Goal: Communication & Community: Answer question/provide support

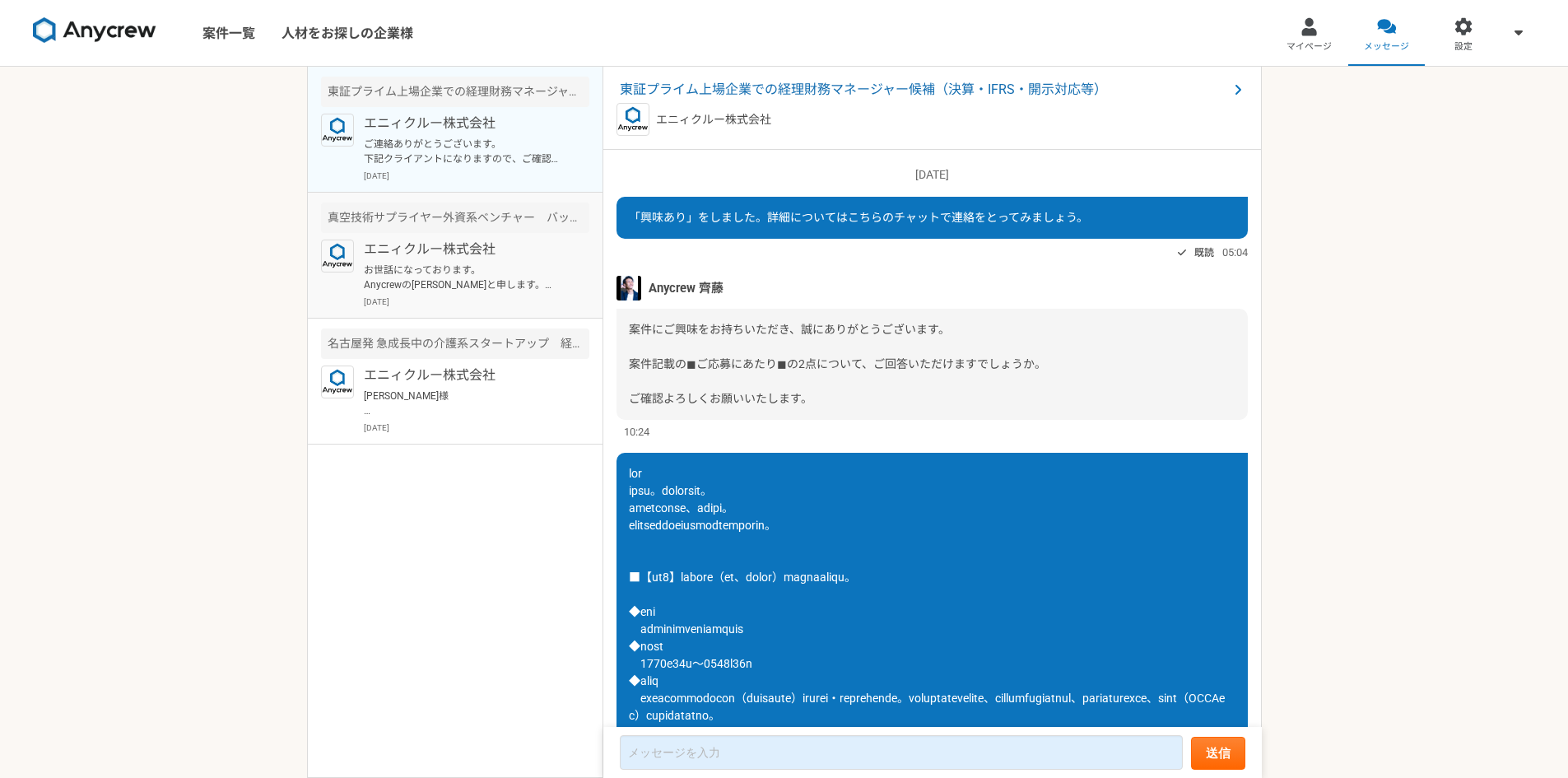
scroll to position [1940, 0]
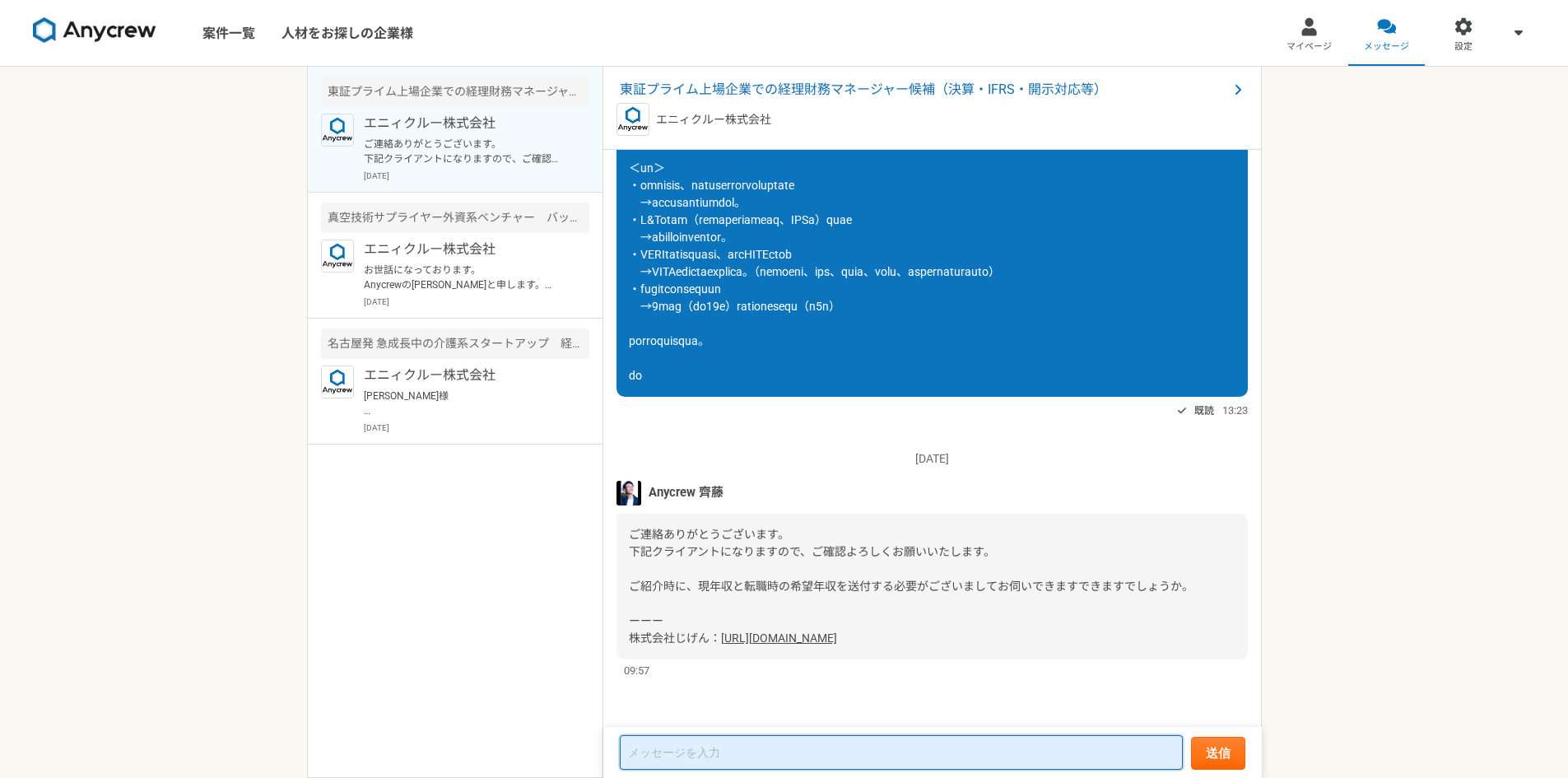
click at [727, 741] on textarea at bounding box center [901, 752] width 562 height 35
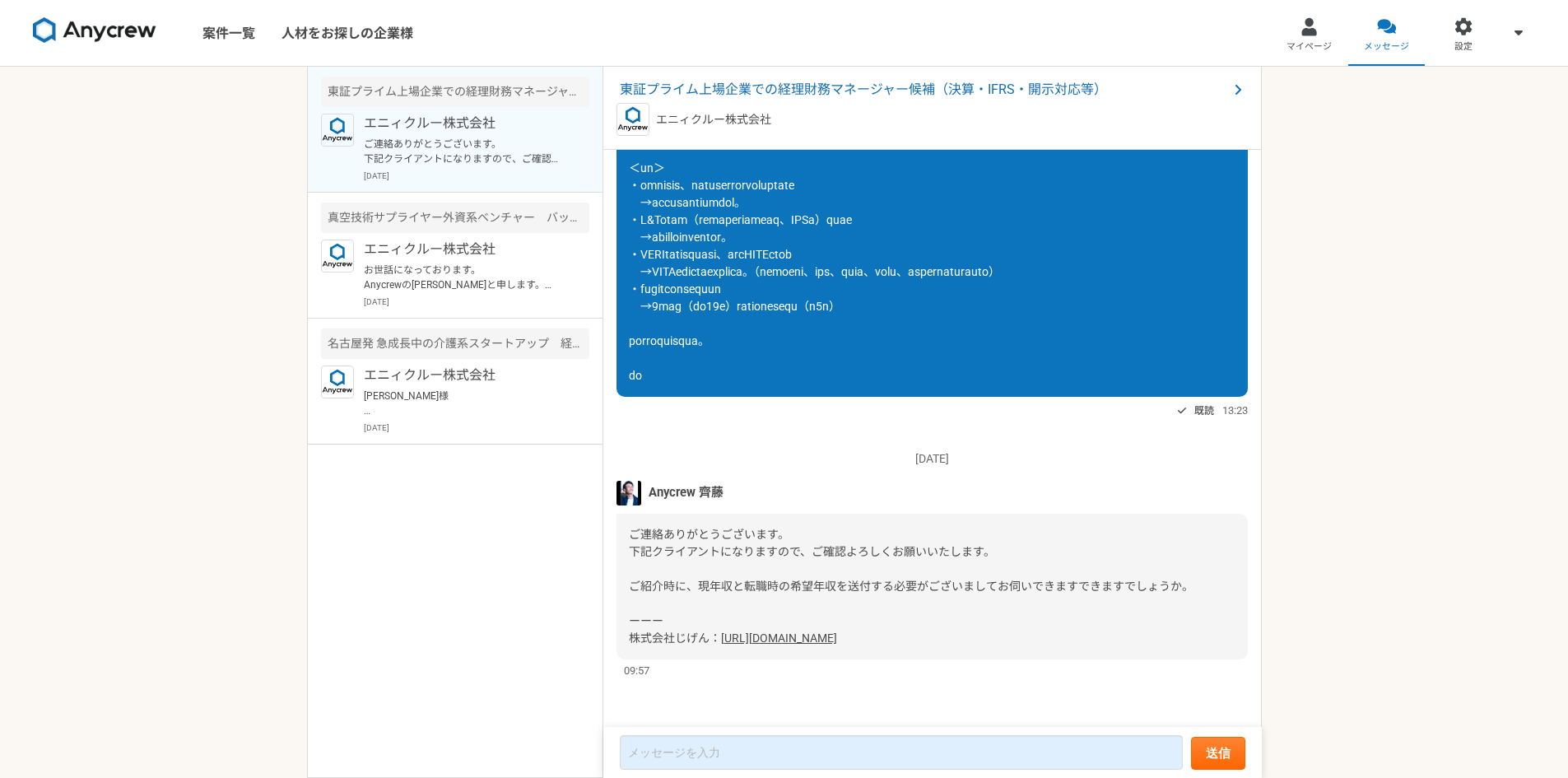
click at [742, 634] on link "[URL][DOMAIN_NAME]" at bounding box center [779, 638] width 116 height 13
click at [668, 85] on span "東証プライム上場企業での経理財務マネージャー候補（決算・IFRS・開示対応等）" at bounding box center [924, 90] width 608 height 20
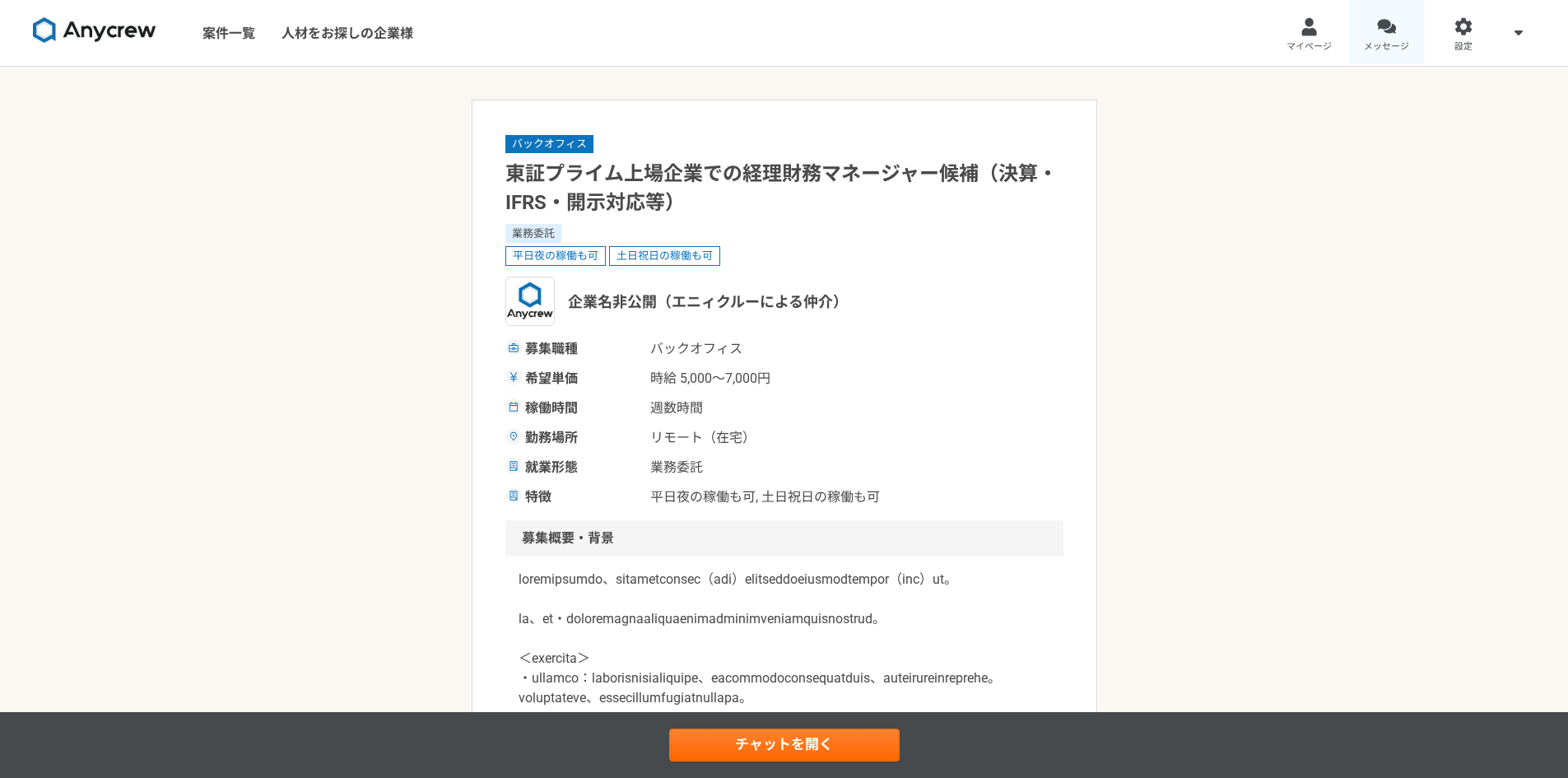
click at [1404, 26] on link "メッセージ" at bounding box center [1386, 33] width 77 height 66
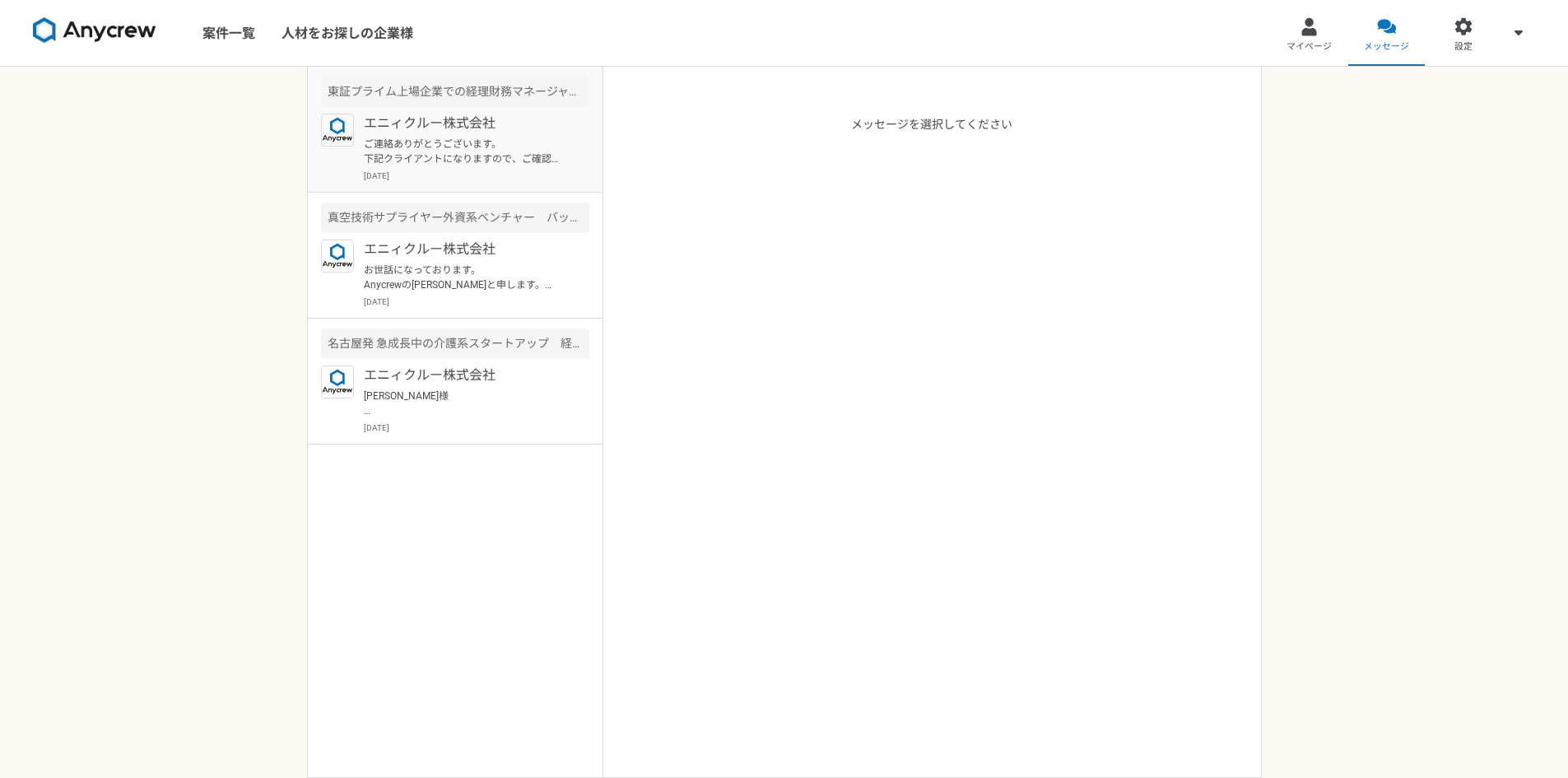
click at [469, 155] on p "ご連絡ありがとうございます。 下記クライアントになりますので、ご確認よろしくお願いいたします。 ご紹介時に、現年収と転職時の希望年収を送付する必要がございまし…" at bounding box center [466, 151] width 203 height 30
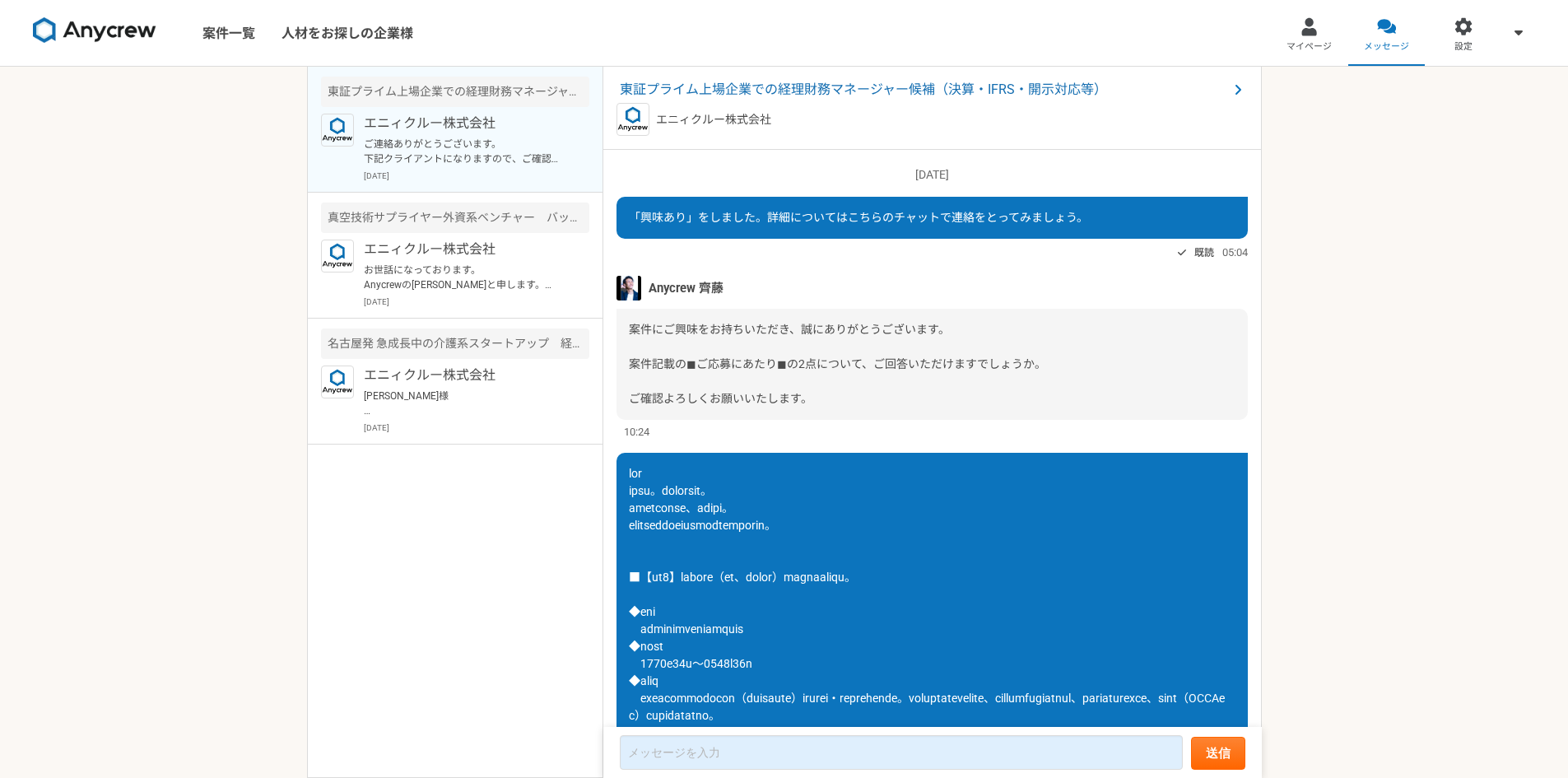
scroll to position [1940, 0]
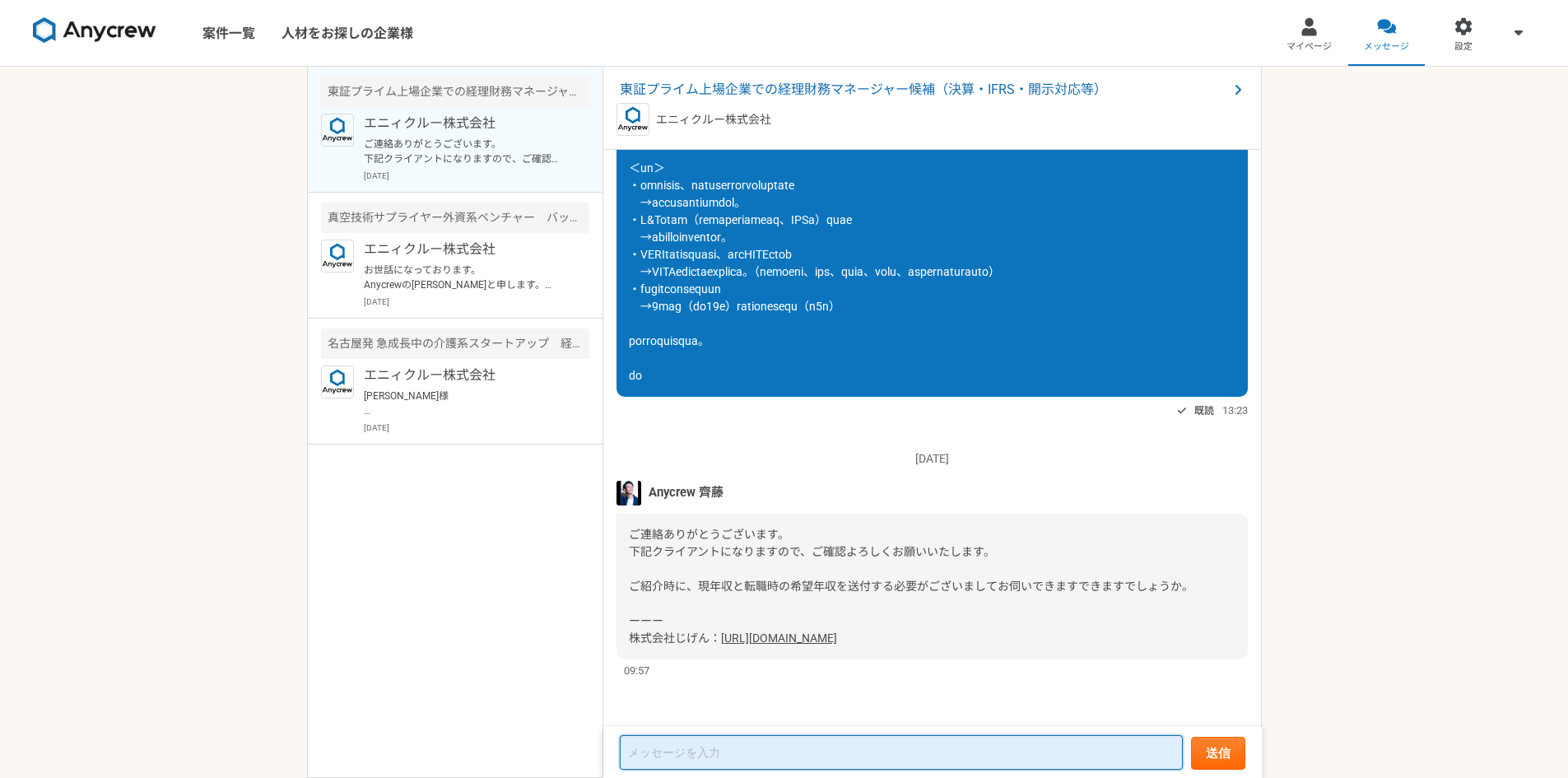
click at [704, 746] on textarea at bounding box center [901, 752] width 562 height 35
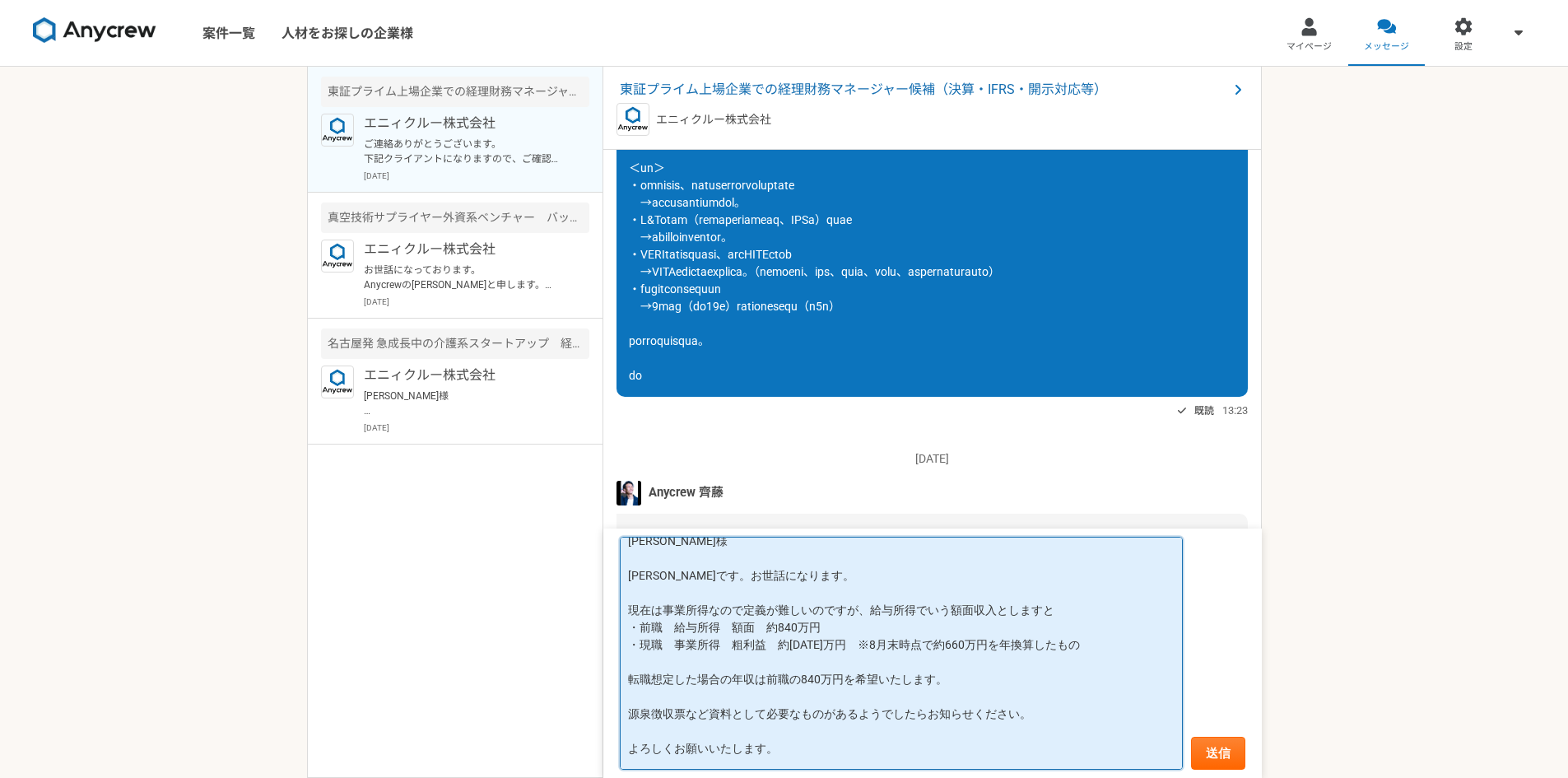
scroll to position [0, 0]
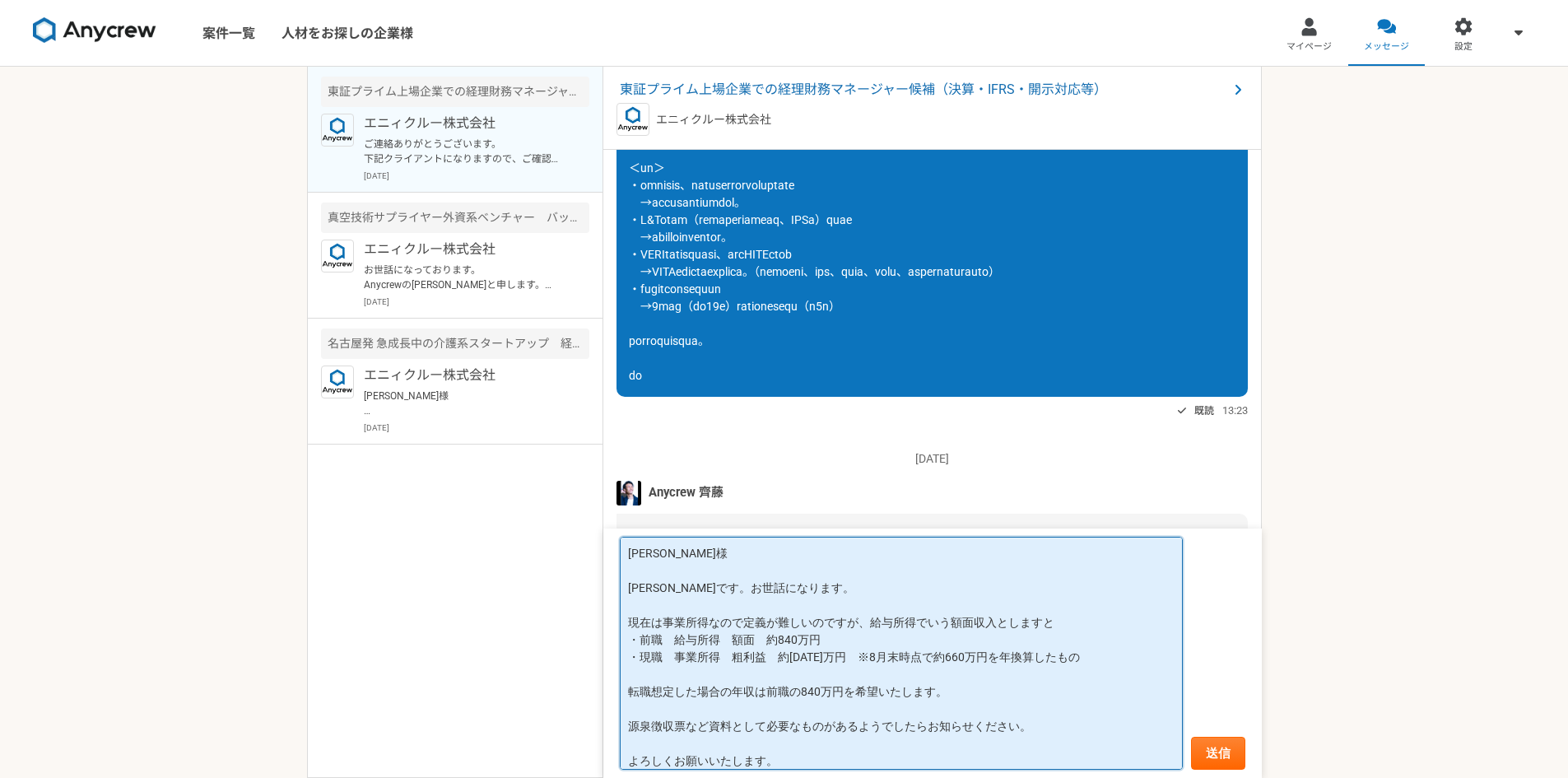
drag, startPoint x: 873, startPoint y: 622, endPoint x: 1068, endPoint y: 623, distance: 195.0
click at [1068, 623] on textarea "[PERSON_NAME]様 [PERSON_NAME]です。お世話になります。 現在は事業所得なので定義が難しいのですが、給与所得でいう額面収入としますと …" at bounding box center [901, 654] width 562 height 234
click at [791, 660] on textarea "[PERSON_NAME]様 [PERSON_NAME]です。お世話になります。 現在は事業所得なので定義が難しいのですが、以下になると思います。 ・前職　給…" at bounding box center [901, 654] width 562 height 234
click at [805, 606] on textarea "[PERSON_NAME]様 [PERSON_NAME]です。お世話になります。 現在は事業所得なので定義が難しいのですが、以下になると思います。 ・前職　給…" at bounding box center [901, 654] width 562 height 234
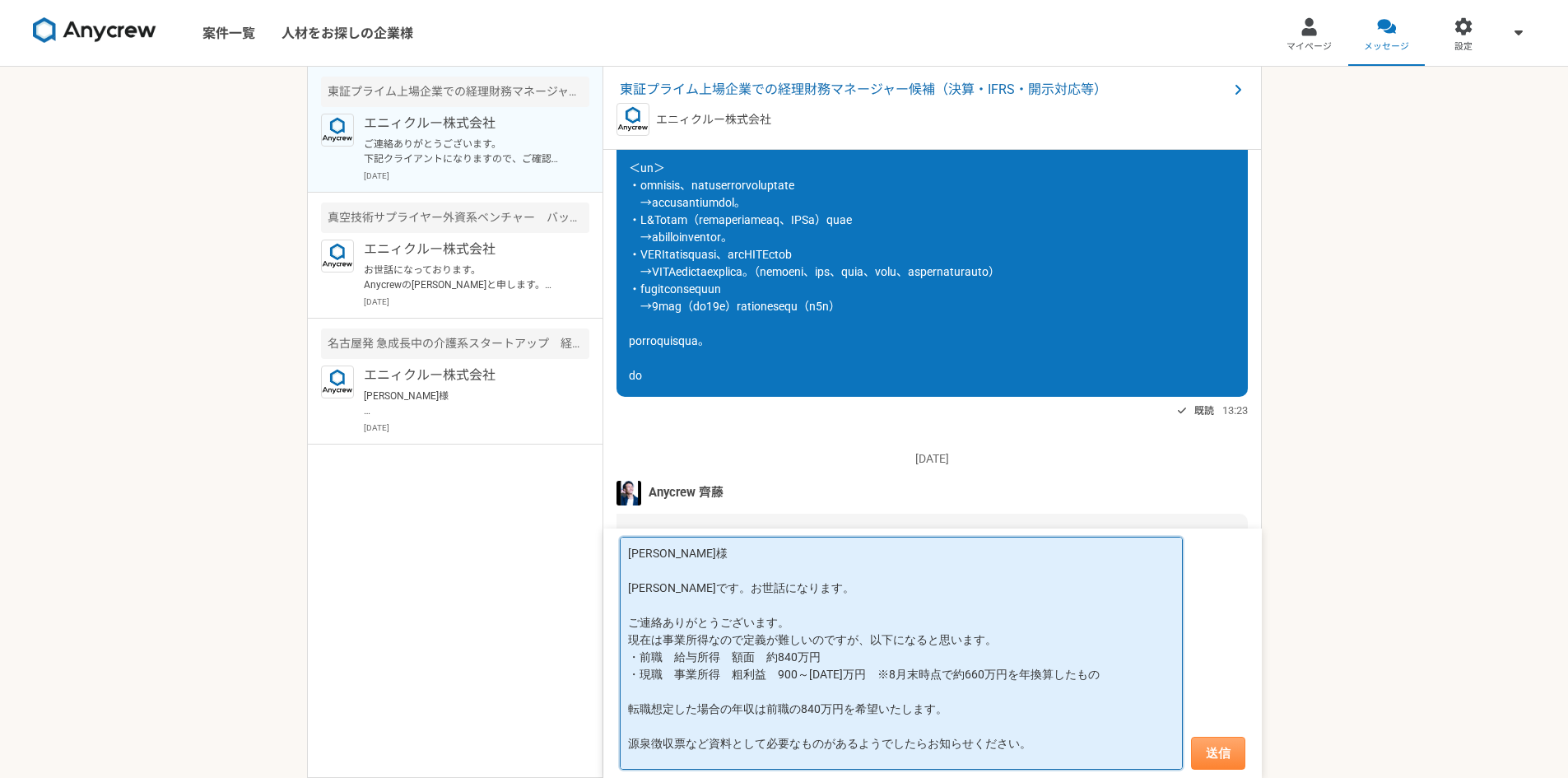
type textarea "[PERSON_NAME]様 [PERSON_NAME]です。お世話になります。 ご連絡ありがとうございます。 現在は事業所得なので定義が難しいのですが、以下…"
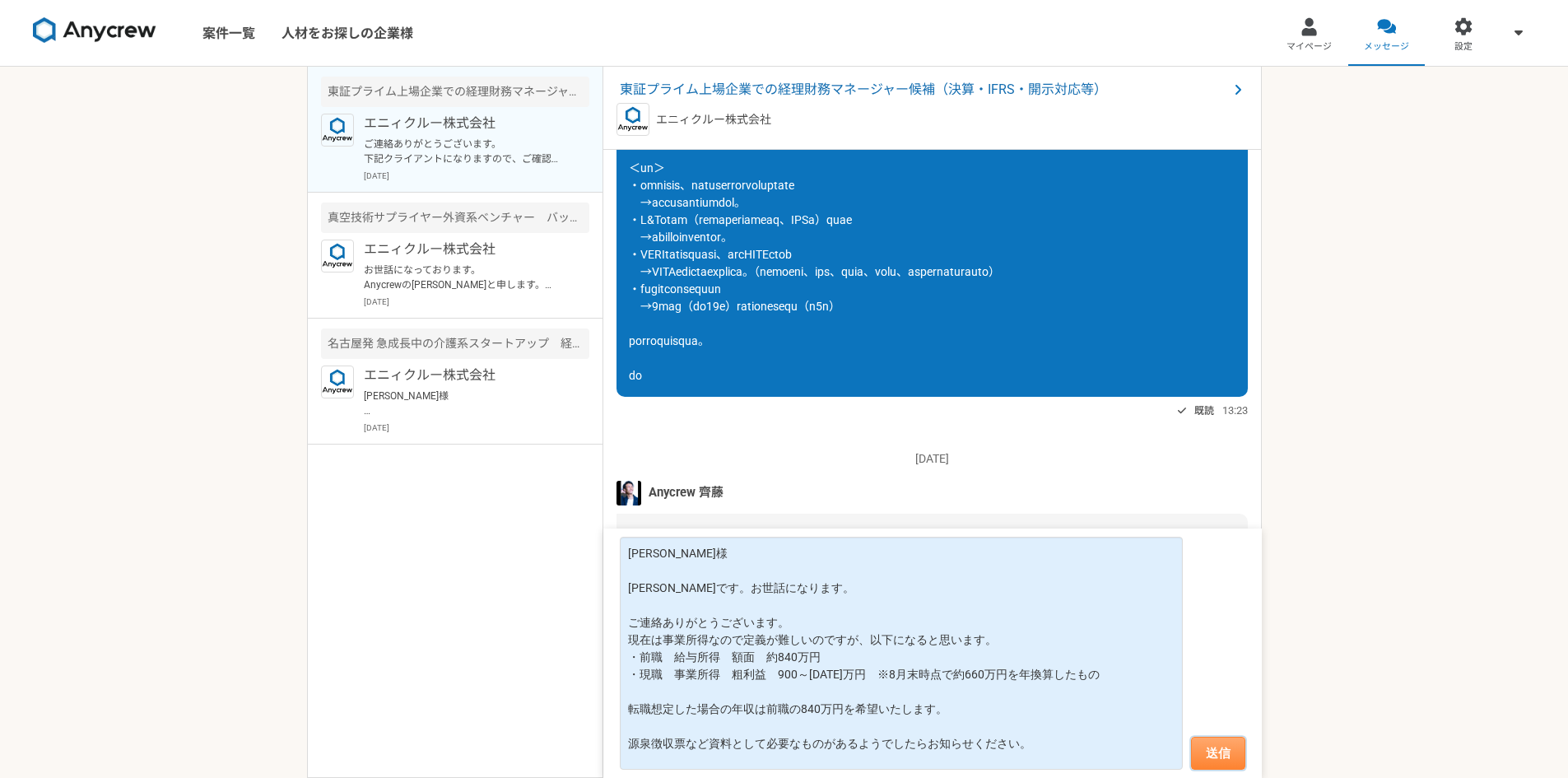
click at [1216, 743] on button "送信" at bounding box center [1218, 752] width 54 height 33
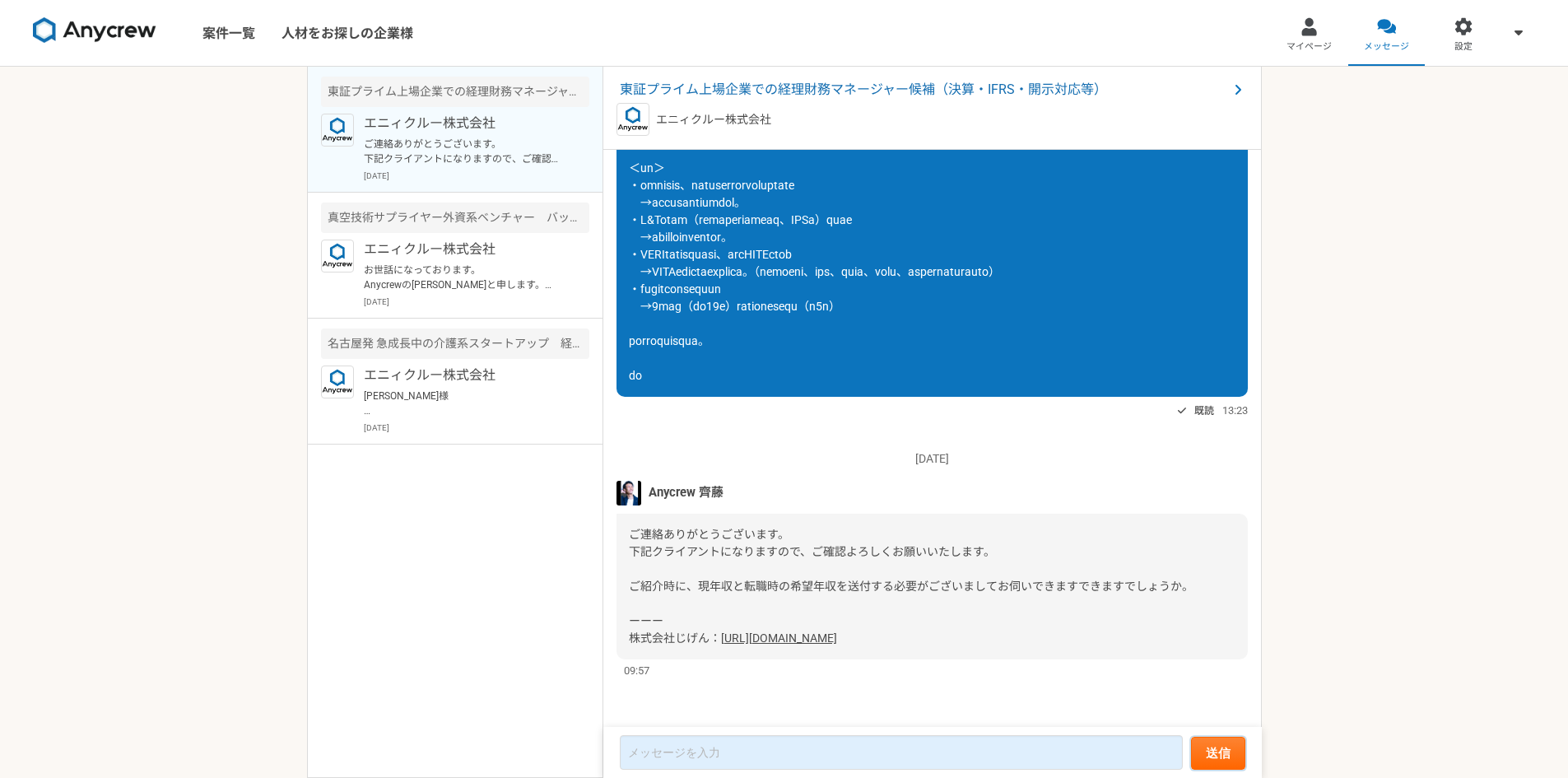
scroll to position [2274, 0]
